Goal: Transaction & Acquisition: Purchase product/service

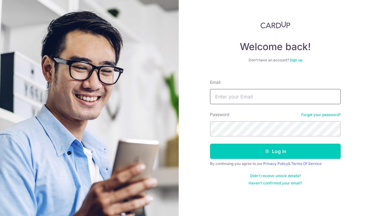
click at [232, 100] on input "Email" at bounding box center [275, 96] width 131 height 15
type input "[EMAIL_ADDRESS][DOMAIN_NAME]"
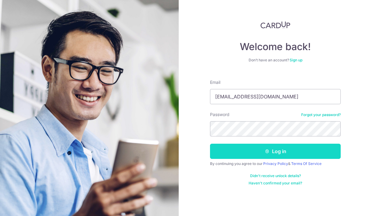
click at [268, 150] on icon "submit" at bounding box center [267, 151] width 5 height 5
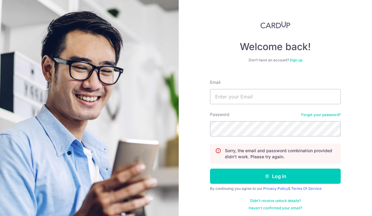
click at [331, 114] on link "Forgot your password?" at bounding box center [321, 115] width 40 height 5
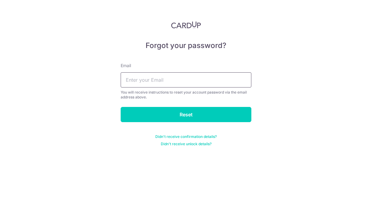
click at [191, 84] on input "text" at bounding box center [186, 79] width 131 height 15
type input "[EMAIL_ADDRESS][DOMAIN_NAME]"
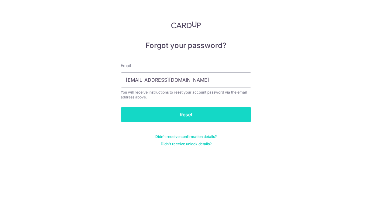
click at [186, 116] on input "Reset" at bounding box center [186, 114] width 131 height 15
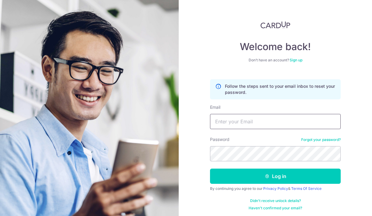
click at [241, 125] on input "Email" at bounding box center [275, 121] width 131 height 15
type input "[EMAIL_ADDRESS][DOMAIN_NAME]"
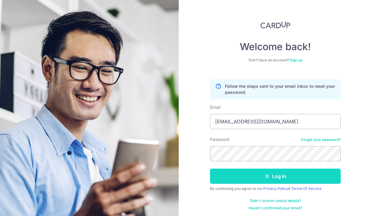
click at [265, 179] on button "Log in" at bounding box center [275, 176] width 131 height 15
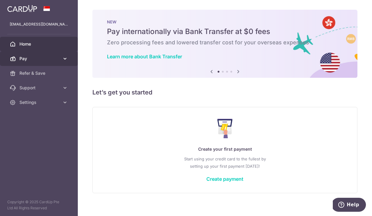
click at [43, 62] on link "Pay" at bounding box center [39, 58] width 78 height 15
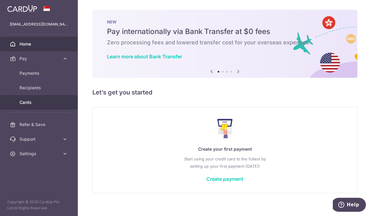
click at [37, 99] on span "Cards" at bounding box center [39, 102] width 40 height 6
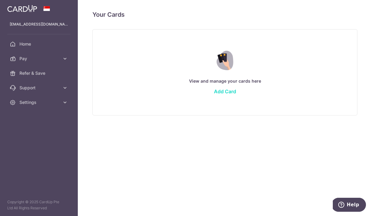
click at [228, 91] on link "Add Card" at bounding box center [225, 92] width 22 height 6
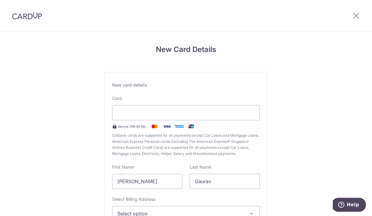
scroll to position [71, 0]
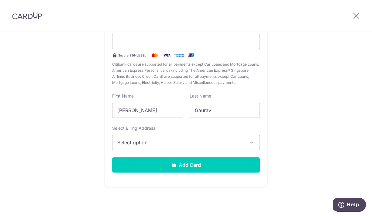
click at [155, 142] on span "Select option" at bounding box center [180, 142] width 127 height 7
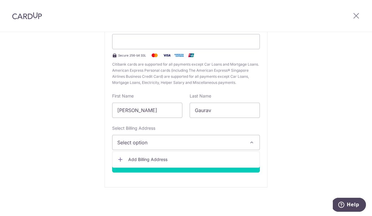
click at [153, 160] on span "Add Billing Address" at bounding box center [191, 160] width 127 height 6
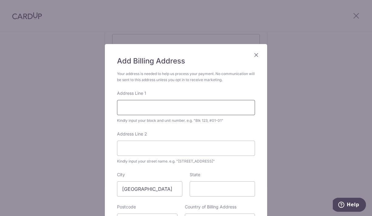
click at [151, 110] on input "Address Line 1" at bounding box center [186, 107] width 138 height 15
type input "15 Nathan Road, #02-03"
click at [143, 145] on input "Address Line 2" at bounding box center [186, 148] width 138 height 15
type input "Regency park"
click at [200, 186] on input "State" at bounding box center [222, 189] width 65 height 15
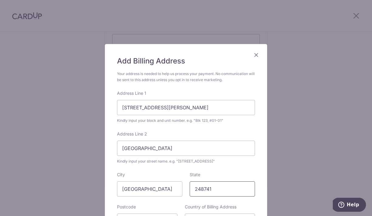
scroll to position [92, 0]
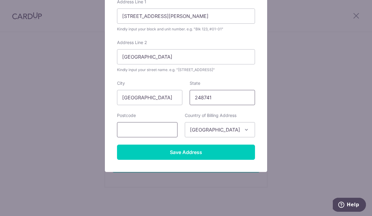
type input "248741"
click at [158, 134] on input "text" at bounding box center [147, 129] width 61 height 15
type input "248741"
click at [223, 92] on input "248741" at bounding box center [222, 97] width 65 height 15
click at [225, 99] on input "248741" at bounding box center [222, 97] width 65 height 15
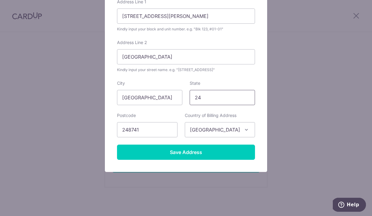
type input "2"
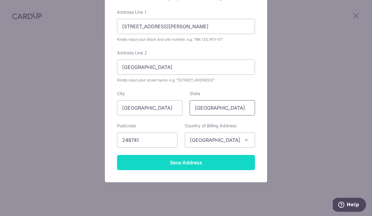
type input "Singapore"
click at [216, 161] on input "Save Address" at bounding box center [186, 162] width 138 height 15
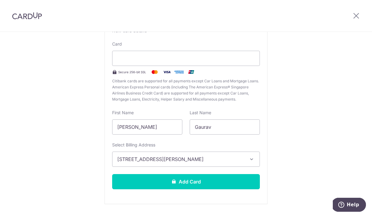
scroll to position [58, 0]
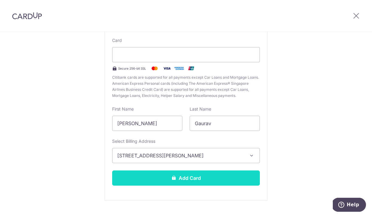
click at [183, 180] on button "Add Card" at bounding box center [186, 178] width 148 height 15
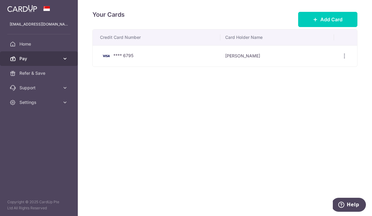
click at [48, 58] on span "Pay" at bounding box center [39, 59] width 40 height 6
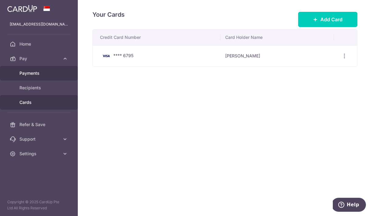
click at [43, 75] on span "Payments" at bounding box center [39, 73] width 40 height 6
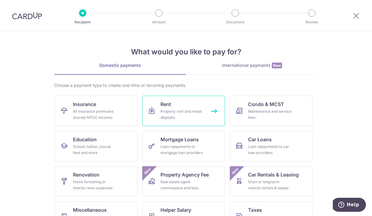
click at [166, 104] on span "Rent" at bounding box center [166, 104] width 11 height 7
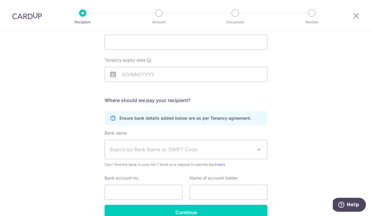
scroll to position [105, 0]
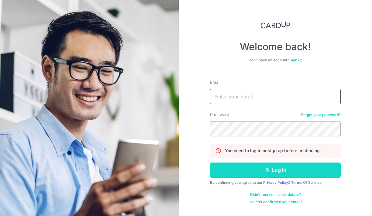
type input "grbathija@gmail.com"
click at [275, 171] on button "Log in" at bounding box center [275, 170] width 131 height 15
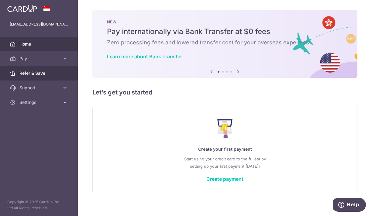
click at [41, 74] on span "Refer & Save" at bounding box center [39, 73] width 40 height 6
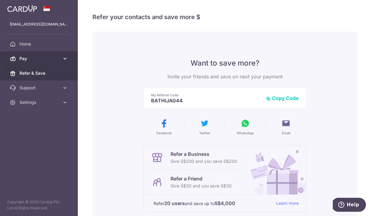
click at [51, 60] on span "Pay" at bounding box center [39, 59] width 40 height 6
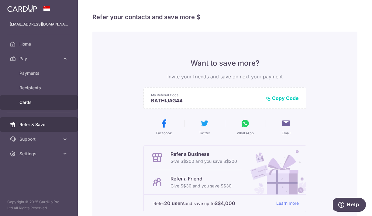
click at [43, 105] on span "Cards" at bounding box center [39, 102] width 40 height 6
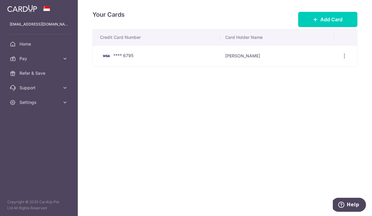
click at [156, 58] on div "**** 6795" at bounding box center [158, 55] width 116 height 7
click at [345, 57] on icon "button" at bounding box center [345, 56] width 6 height 6
click at [256, 140] on div "Your Cards Add Card Credit Card Number Card Holder Name **** 6795 [PERSON_NAME]…" at bounding box center [225, 108] width 294 height 216
